Goal: Transaction & Acquisition: Purchase product/service

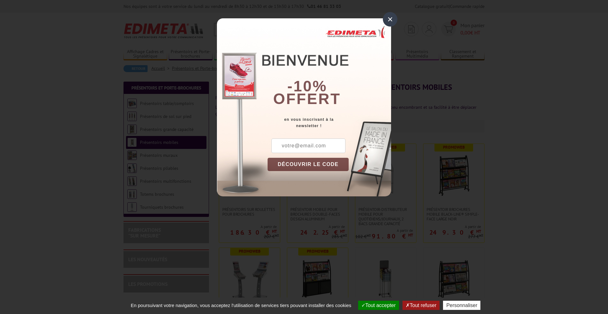
click at [390, 20] on div "×" at bounding box center [390, 19] width 15 height 15
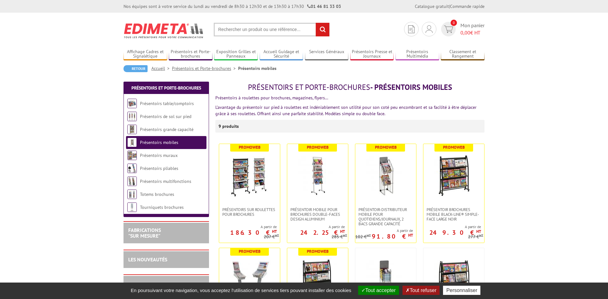
click at [384, 291] on button "Tout accepter" at bounding box center [378, 290] width 41 height 9
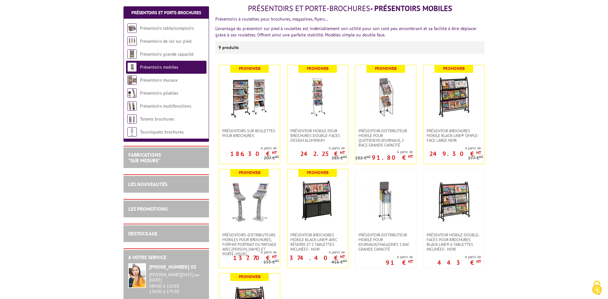
scroll to position [47, 0]
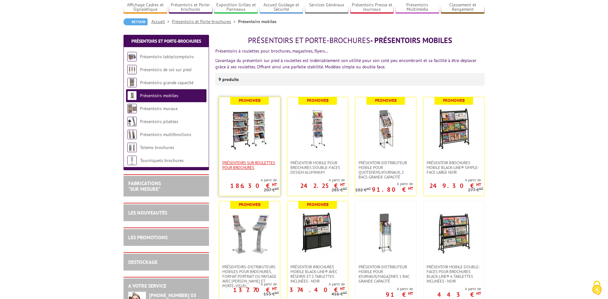
click at [241, 163] on span "Présentoirs sur roulettes pour brochures" at bounding box center [249, 164] width 54 height 9
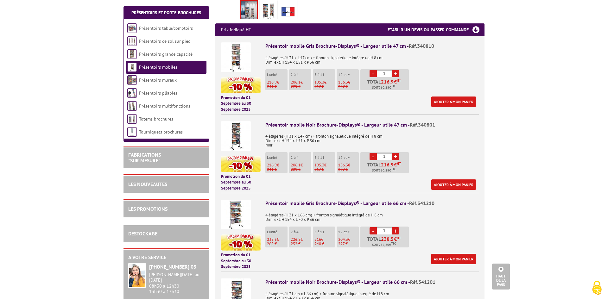
scroll to position [229, 0]
click at [396, 156] on link "+" at bounding box center [394, 156] width 7 height 7
click at [374, 157] on link "-" at bounding box center [372, 156] width 7 height 7
type input "1"
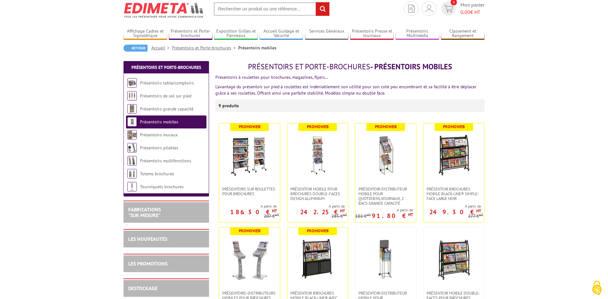
scroll to position [21, 0]
click at [256, 153] on img at bounding box center [249, 155] width 44 height 44
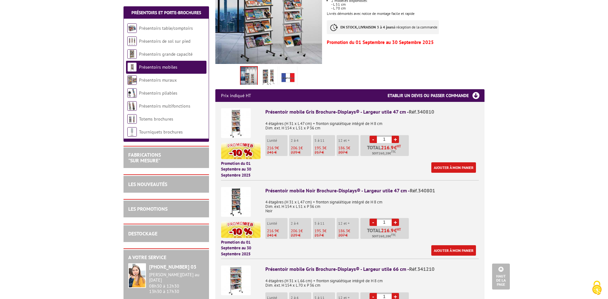
scroll to position [164, 0]
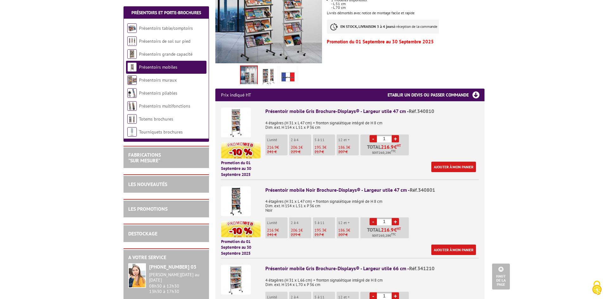
click at [396, 221] on link "+" at bounding box center [394, 221] width 7 height 7
type input "2"
click at [440, 251] on link "Ajouter à mon panier" at bounding box center [453, 250] width 45 height 10
